Goal: Task Accomplishment & Management: Complete application form

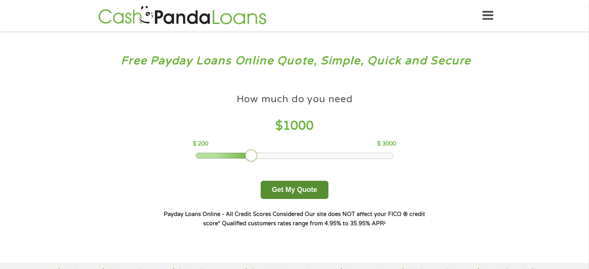
click at [300, 188] on button "Get My Quote" at bounding box center [294, 190] width 68 height 18
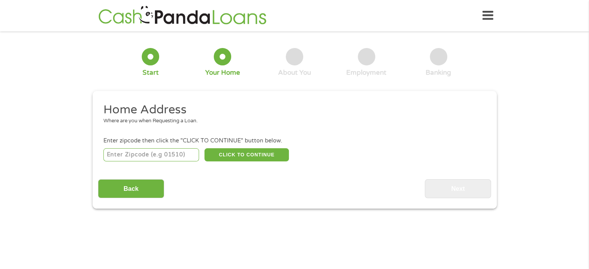
click at [144, 156] on input "number" at bounding box center [151, 154] width 96 height 13
type input "55303"
click at [228, 152] on button "CLICK TO CONTINUE" at bounding box center [246, 154] width 84 height 13
type input "55303"
type input "Anoka"
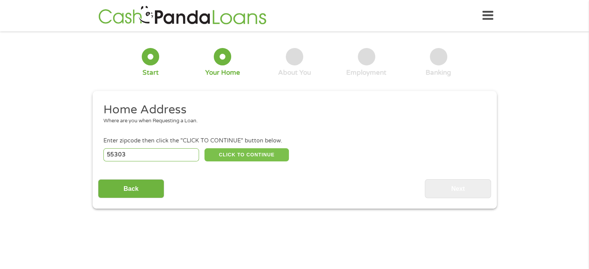
select select "[US_STATE]"
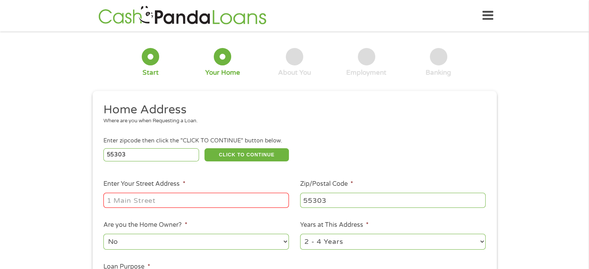
click at [175, 196] on input "Enter Your Street Address *" at bounding box center [195, 200] width 185 height 15
type input "[STREET_ADDRESS]"
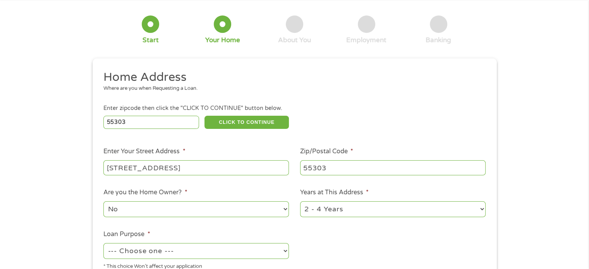
scroll to position [77, 0]
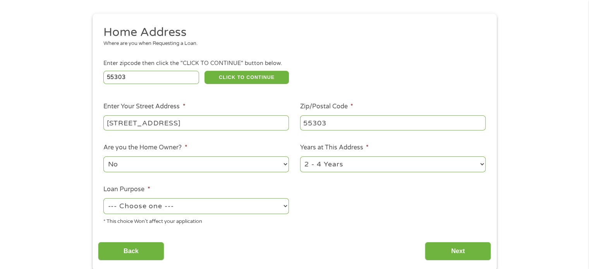
click at [317, 161] on select "1 Year or less 1 - 2 Years 2 - 4 Years Over 4 Years" at bounding box center [392, 164] width 185 height 16
select select "60months"
click at [300, 157] on select "1 Year or less 1 - 2 Years 2 - 4 Years Over 4 Years" at bounding box center [392, 164] width 185 height 16
click at [218, 208] on select "--- Choose one --- Pay Bills Debt Consolidation Home Improvement Major Purchase…" at bounding box center [195, 206] width 185 height 16
select select "shorttermcash"
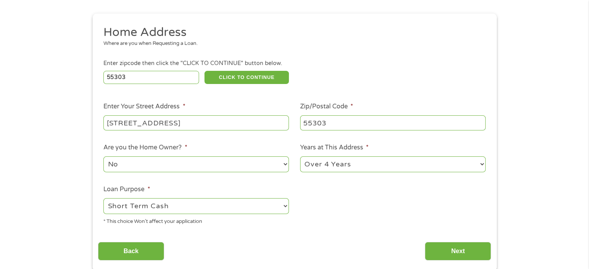
click at [103, 199] on select "--- Choose one --- Pay Bills Debt Consolidation Home Improvement Major Purchase…" at bounding box center [195, 206] width 185 height 16
click at [437, 250] on input "Next" at bounding box center [458, 251] width 66 height 19
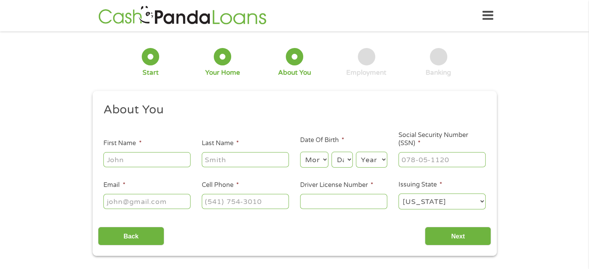
scroll to position [0, 0]
click at [120, 158] on input "First Name *" at bounding box center [146, 159] width 87 height 15
type input "Davin"
type input "[PERSON_NAME]"
select select "4"
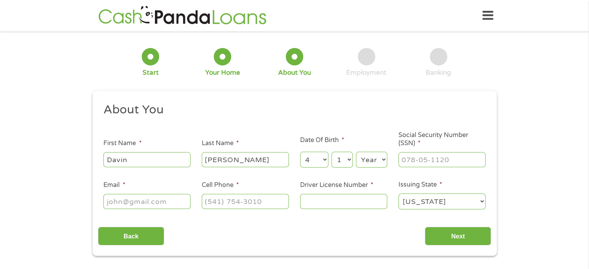
select select "12"
select select "1978"
type input "477-94-4128"
click at [121, 205] on input "Email *" at bounding box center [146, 201] width 87 height 15
type input "[EMAIL_ADDRESS][DOMAIN_NAME]"
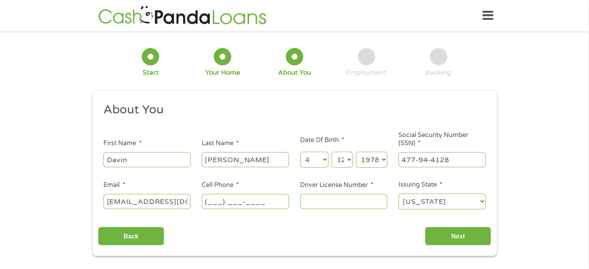
drag, startPoint x: 208, startPoint y: 200, endPoint x: 223, endPoint y: 212, distance: 19.1
click at [208, 200] on input "(___) ___-____" at bounding box center [245, 201] width 87 height 15
click at [211, 201] on input "(___) ___-____" at bounding box center [245, 201] width 87 height 15
type input "[PHONE_NUMBER]"
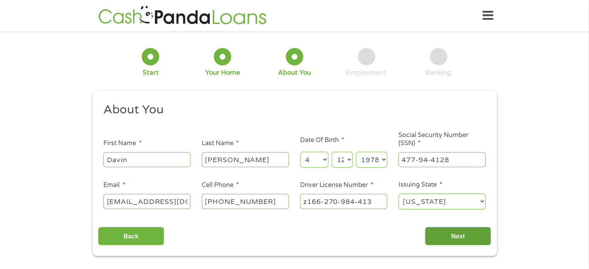
type input "z166-270-984-413"
click at [475, 233] on input "Next" at bounding box center [458, 236] width 66 height 19
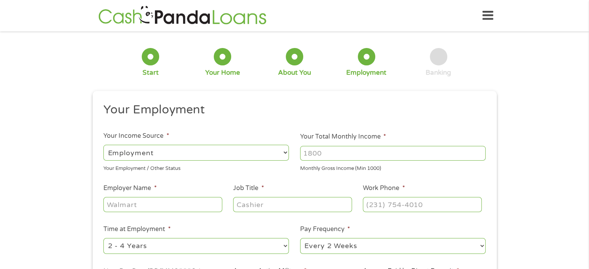
click at [205, 144] on div "--- Choose one --- Employment [DEMOGRAPHIC_DATA] Benefits" at bounding box center [195, 153] width 185 height 19
click at [200, 151] on select "--- Choose one --- Employment [DEMOGRAPHIC_DATA] Benefits" at bounding box center [195, 153] width 185 height 16
click at [103, 145] on select "--- Choose one --- Employment [DEMOGRAPHIC_DATA] Benefits" at bounding box center [195, 153] width 185 height 16
click at [159, 157] on select "--- Choose one --- Employment [DEMOGRAPHIC_DATA] Benefits" at bounding box center [195, 153] width 185 height 16
click at [103, 145] on select "--- Choose one --- Employment [DEMOGRAPHIC_DATA] Benefits" at bounding box center [195, 153] width 185 height 16
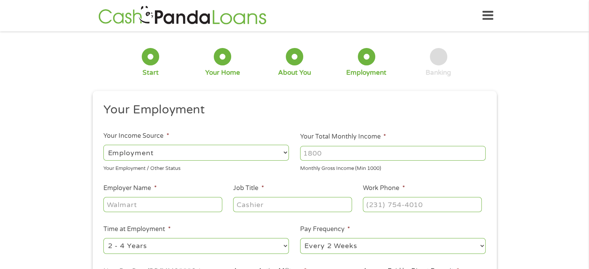
click at [343, 158] on input "Your Total Monthly Income *" at bounding box center [392, 153] width 185 height 15
drag, startPoint x: 342, startPoint y: 152, endPoint x: 276, endPoint y: 148, distance: 66.7
click at [276, 148] on ul "Your Employment Your Income Source * --- Choose one --- Employment [DEMOGRAPHIC…" at bounding box center [294, 202] width 393 height 200
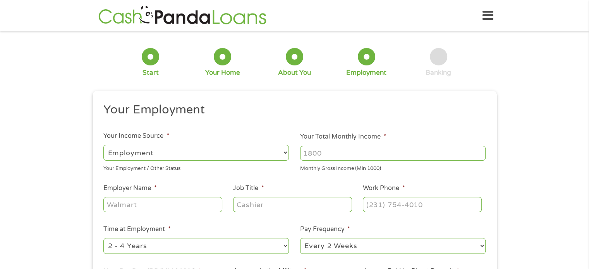
click at [326, 154] on input "Your Total Monthly Income *" at bounding box center [392, 153] width 185 height 15
type input "3800"
click at [153, 199] on input "Employer Name *" at bounding box center [162, 204] width 118 height 15
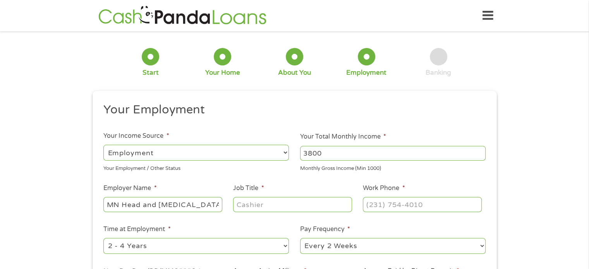
type input "MN Head and [MEDICAL_DATA] Clinic"
type input "Billing Manager"
type input "[PHONE_NUMBER]"
click at [159, 246] on select "--- Choose one --- 1 Year or less 1 - 2 Years 2 - 4 Years Over 4 Years" at bounding box center [195, 246] width 185 height 16
select select "60months"
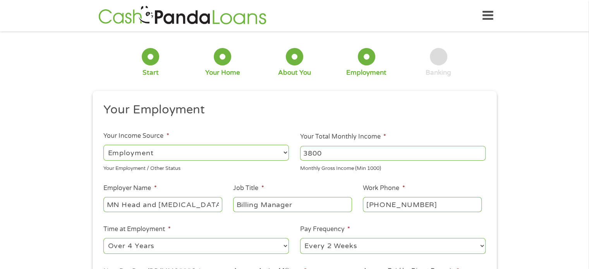
click at [103, 238] on select "--- Choose one --- 1 Year or less 1 - 2 Years 2 - 4 Years Over 4 Years" at bounding box center [195, 246] width 185 height 16
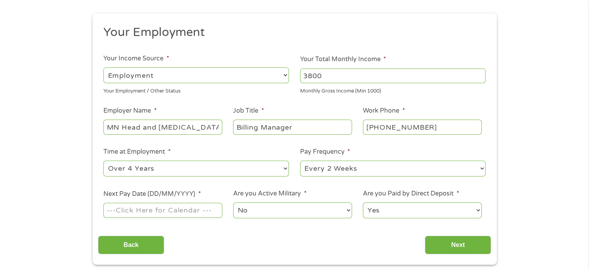
click at [314, 175] on select "--- Choose one --- Every 2 Weeks Every Week Monthly Semi-Monthly" at bounding box center [392, 169] width 185 height 16
select select "semimonthly"
click at [300, 161] on select "--- Choose one --- Every 2 Weeks Every Week Monthly Semi-Monthly" at bounding box center [392, 169] width 185 height 16
click at [176, 212] on input "Next Pay Date (DD/MM/YYYY) *" at bounding box center [162, 210] width 118 height 15
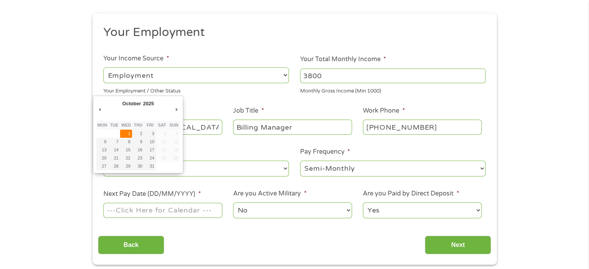
type input "[DATE]"
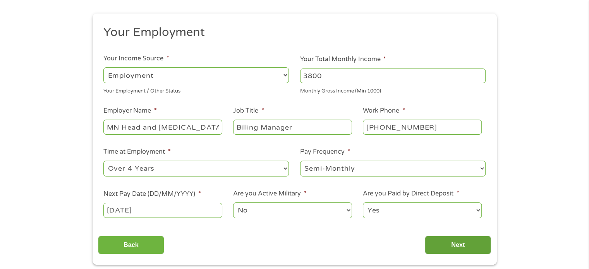
click at [466, 243] on input "Next" at bounding box center [458, 245] width 66 height 19
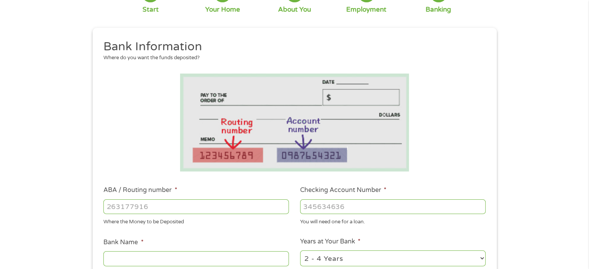
scroll to position [116, 0]
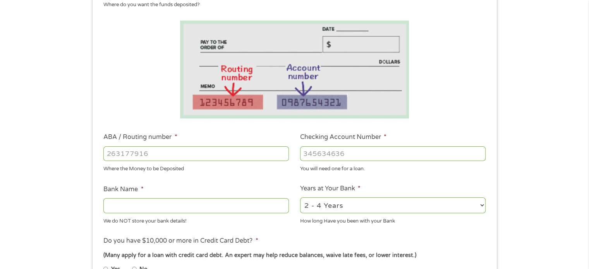
click at [144, 151] on input "ABA / Routing number *" at bounding box center [195, 153] width 185 height 15
type input "124303120"
type input "GREEN DOT BANK"
type input "124303120"
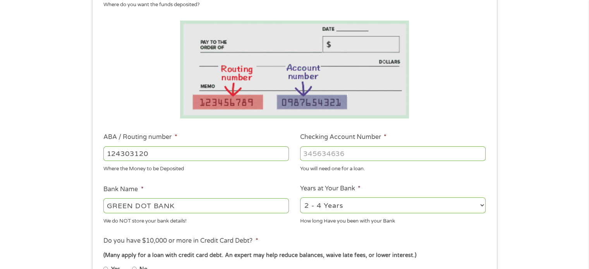
click at [310, 149] on input "Checking Account Number *" at bounding box center [392, 153] width 185 height 15
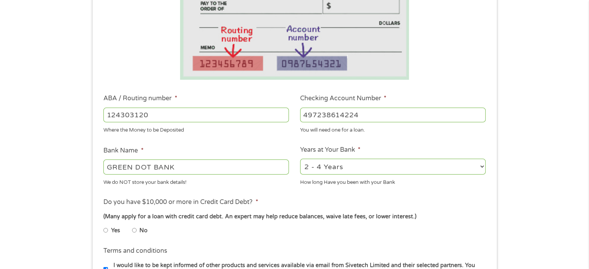
scroll to position [194, 0]
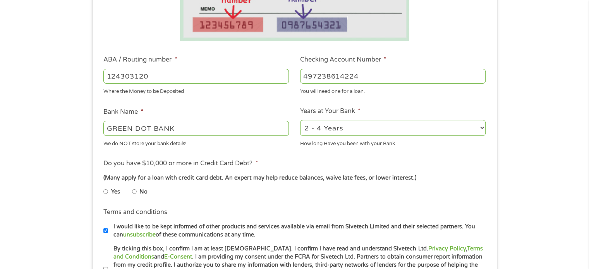
type input "497238614224"
click at [330, 132] on select "2 - 4 Years 6 - 12 Months 1 - 2 Years Over 4 Years" at bounding box center [392, 128] width 185 height 16
select select "60months"
click at [300, 120] on select "2 - 4 Years 6 - 12 Months 1 - 2 Years Over 4 Years" at bounding box center [392, 128] width 185 height 16
click at [134, 193] on input "No" at bounding box center [134, 191] width 5 height 12
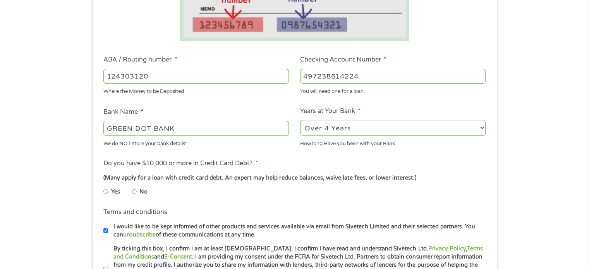
radio input "true"
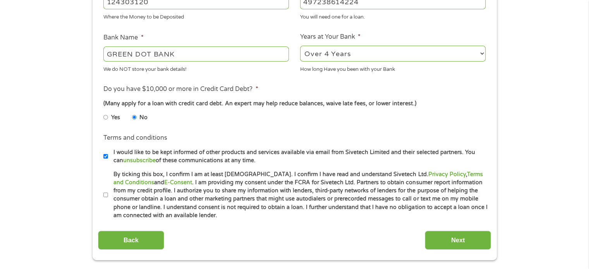
scroll to position [310, 0]
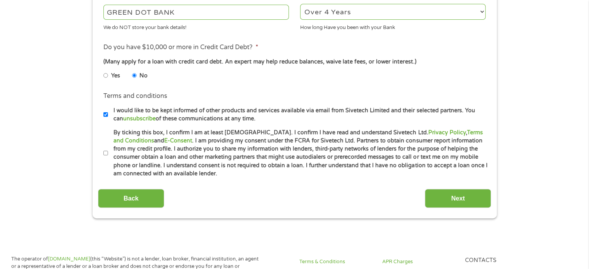
click at [106, 114] on input "I would like to be kept informed of other products and services available via e…" at bounding box center [105, 114] width 5 height 12
checkbox input "false"
click at [440, 195] on input "Next" at bounding box center [458, 198] width 66 height 19
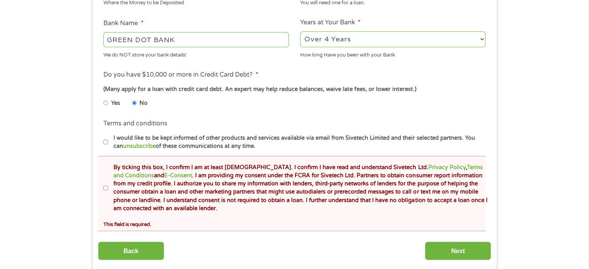
scroll to position [348, 0]
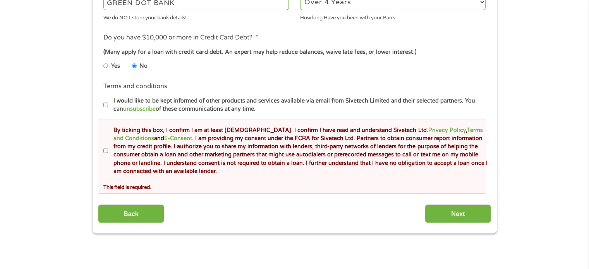
click at [105, 150] on input "By ticking this box, I confirm I am at least [DEMOGRAPHIC_DATA]. I confirm I ha…" at bounding box center [105, 151] width 5 height 12
checkbox input "true"
click at [449, 213] on input "Next" at bounding box center [458, 213] width 66 height 19
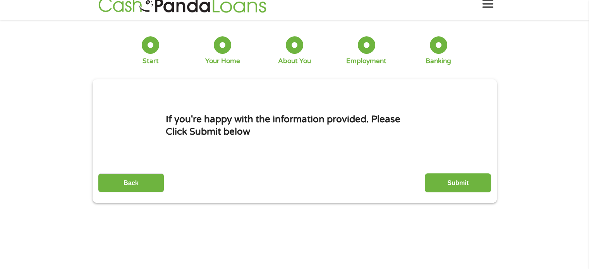
scroll to position [0, 0]
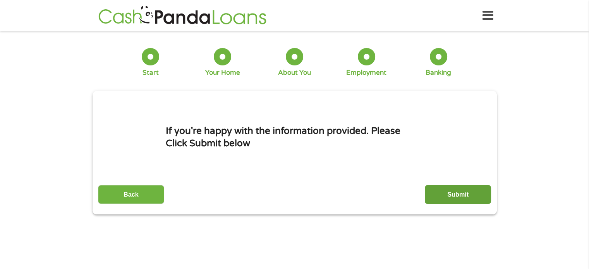
click at [467, 192] on input "Submit" at bounding box center [458, 194] width 66 height 19
